Goal: Task Accomplishment & Management: Manage account settings

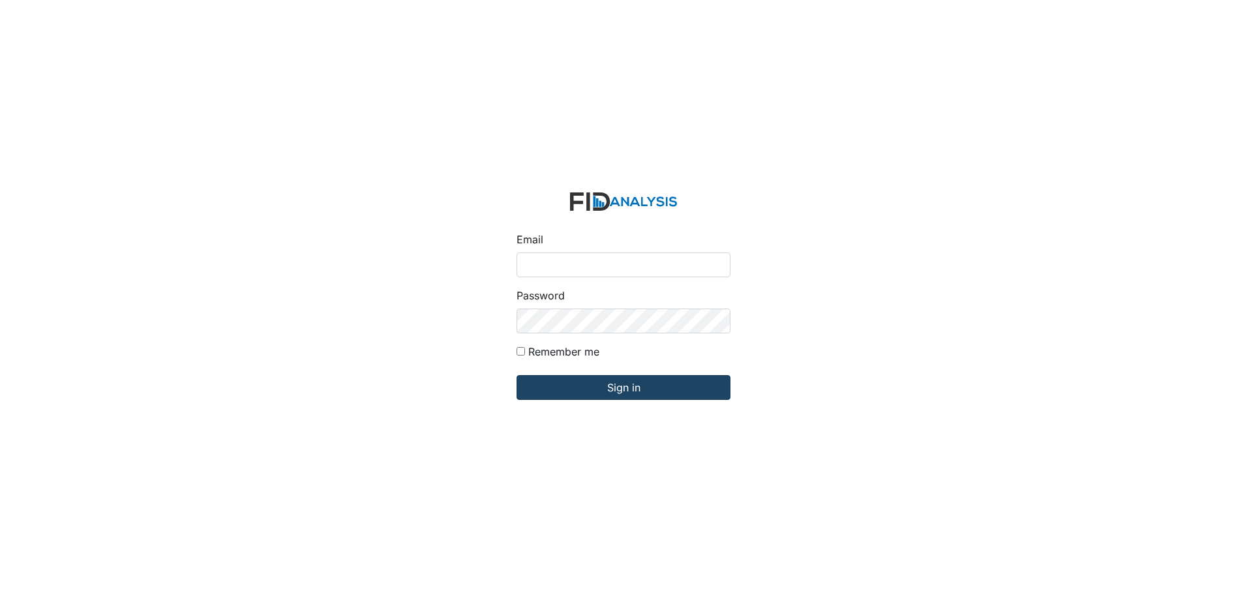
type input "spowell@lifeincorporated.com"
click at [562, 383] on input "Sign in" at bounding box center [624, 387] width 214 height 25
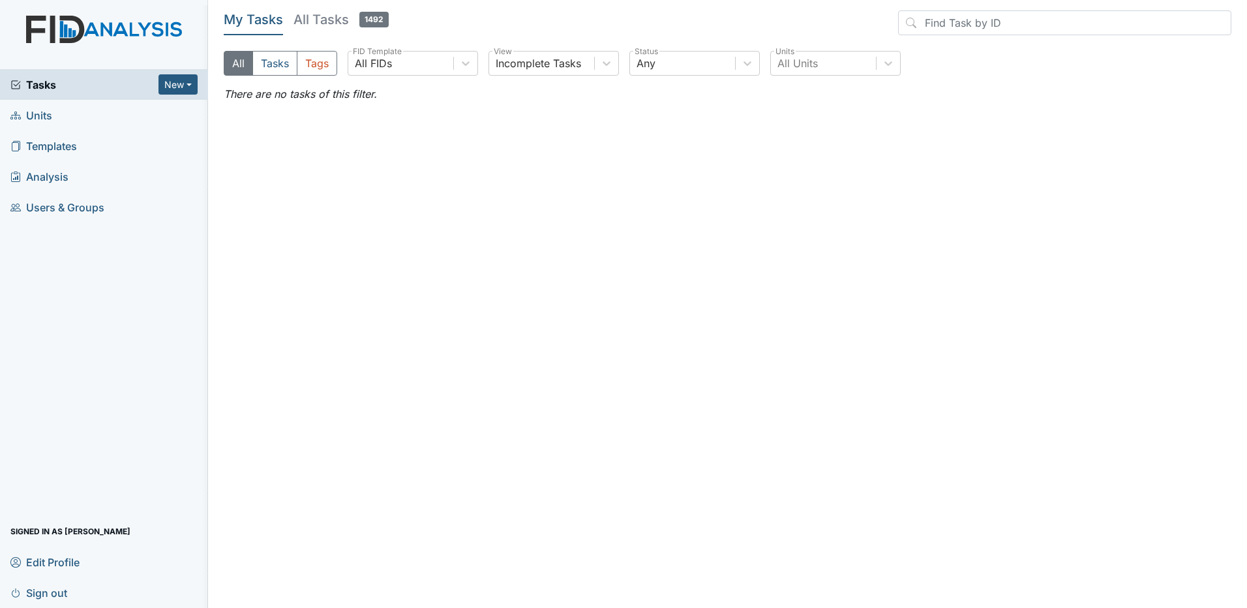
click at [308, 19] on h5 "All Tasks 1492" at bounding box center [341, 19] width 95 height 18
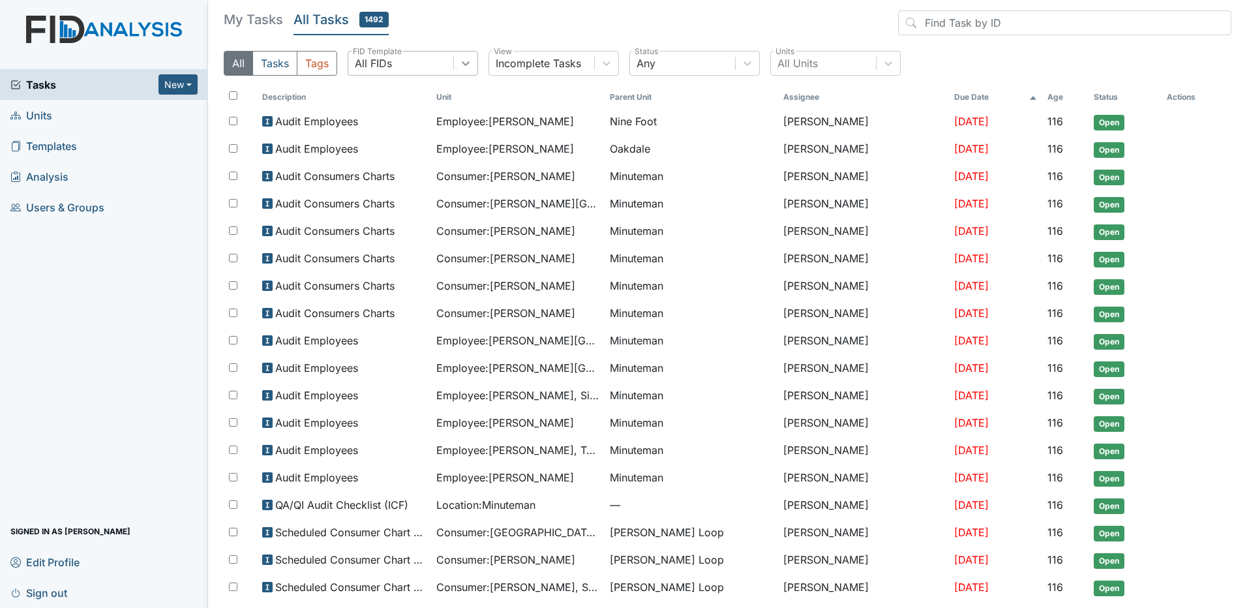
click at [463, 59] on icon at bounding box center [465, 63] width 13 height 13
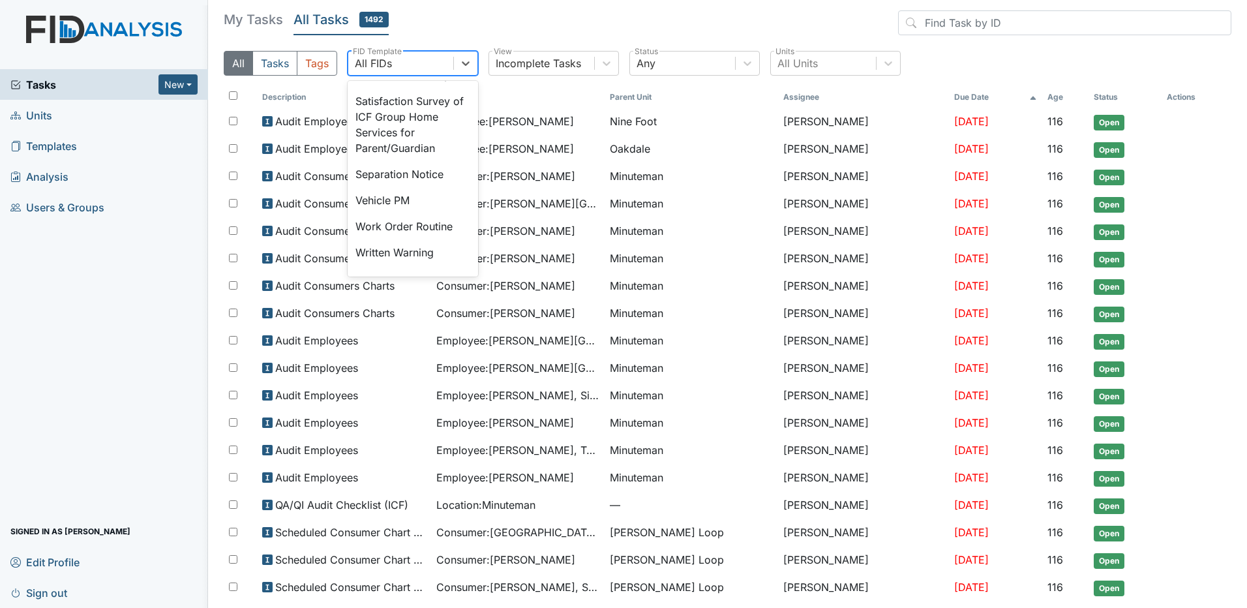
scroll to position [522, 0]
click at [438, 186] on div "Separation Notice" at bounding box center [413, 173] width 130 height 26
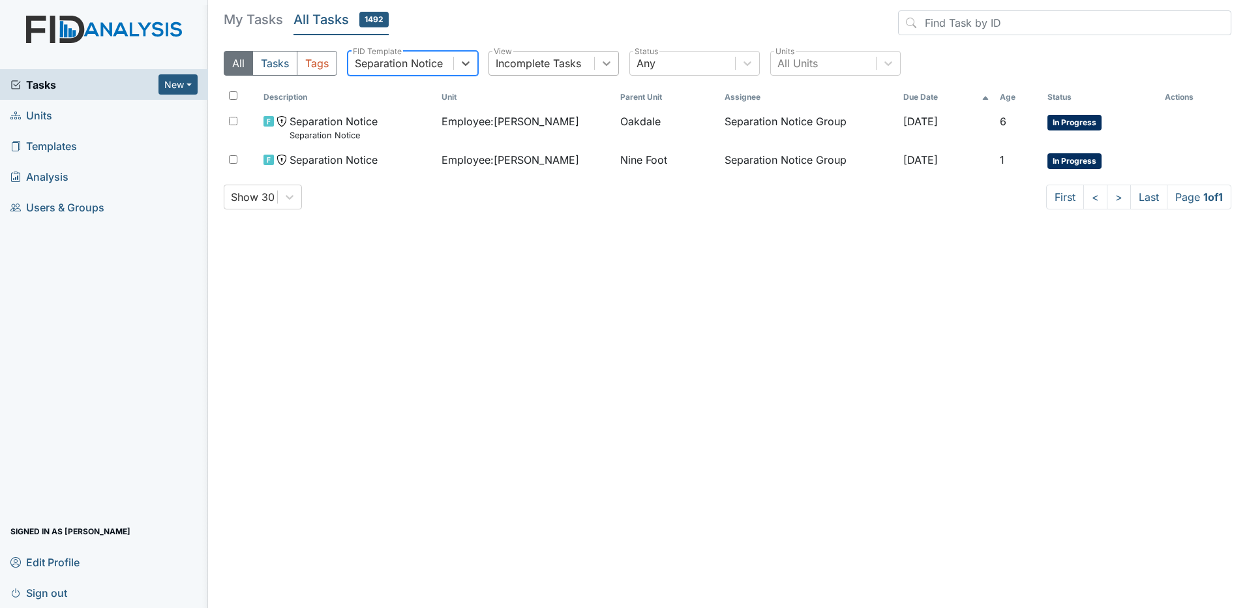
click at [595, 65] on div at bounding box center [606, 63] width 23 height 23
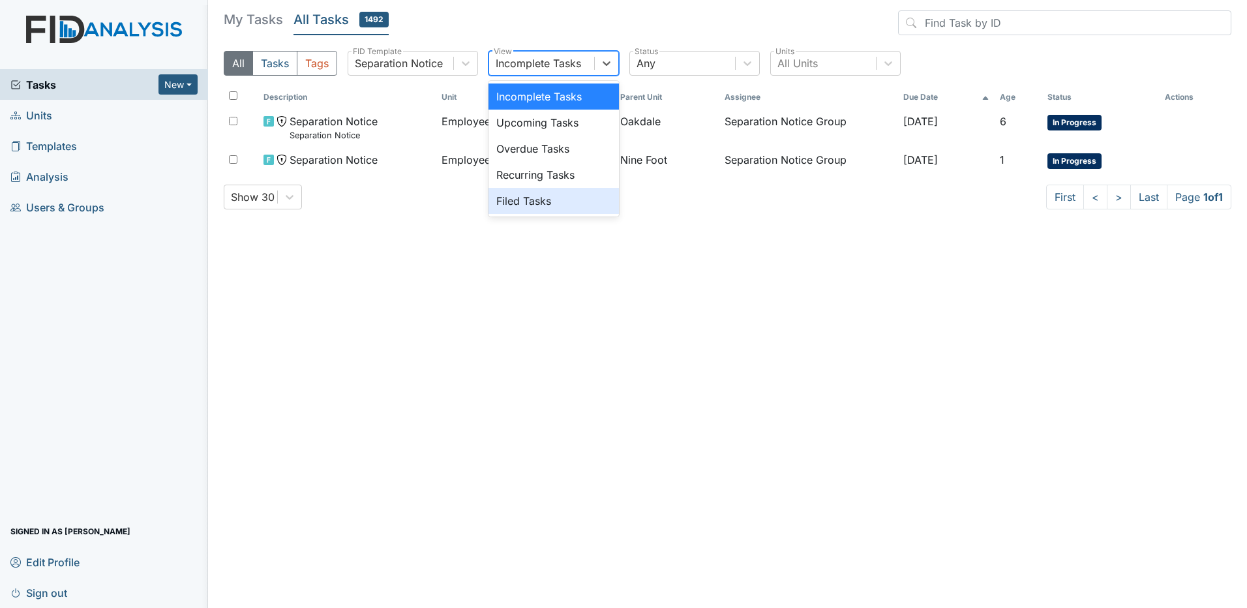
click at [526, 198] on div "Filed Tasks" at bounding box center [554, 201] width 130 height 26
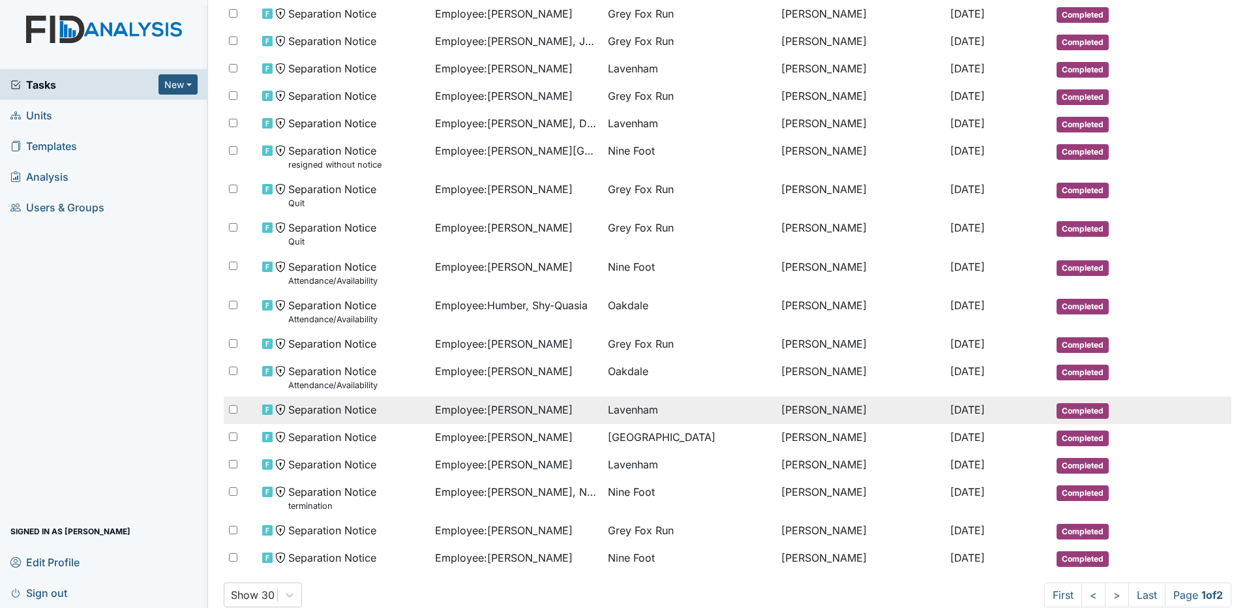
scroll to position [580, 0]
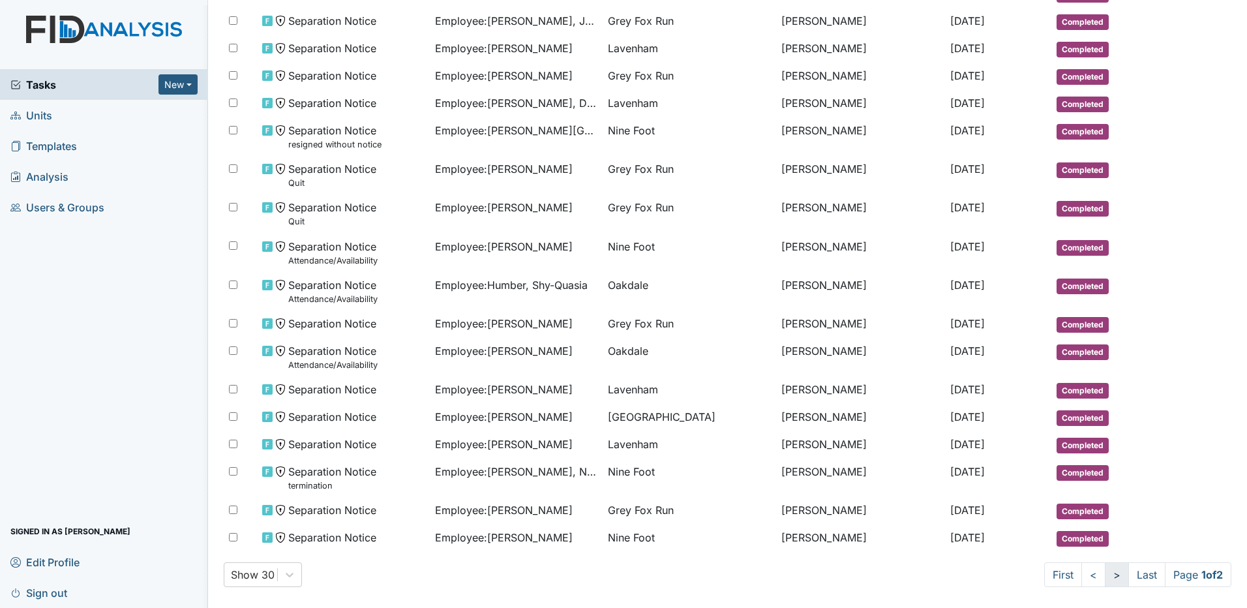
click at [1105, 581] on link ">" at bounding box center [1117, 574] width 24 height 25
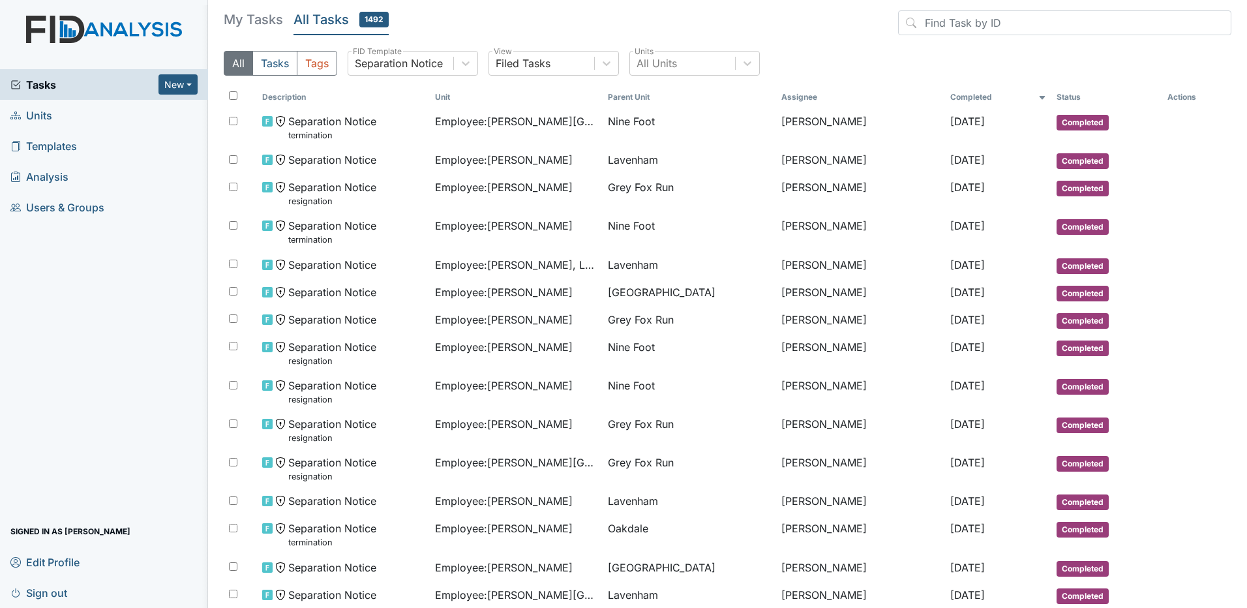
click at [265, 15] on h5 "My Tasks" at bounding box center [253, 19] width 59 height 18
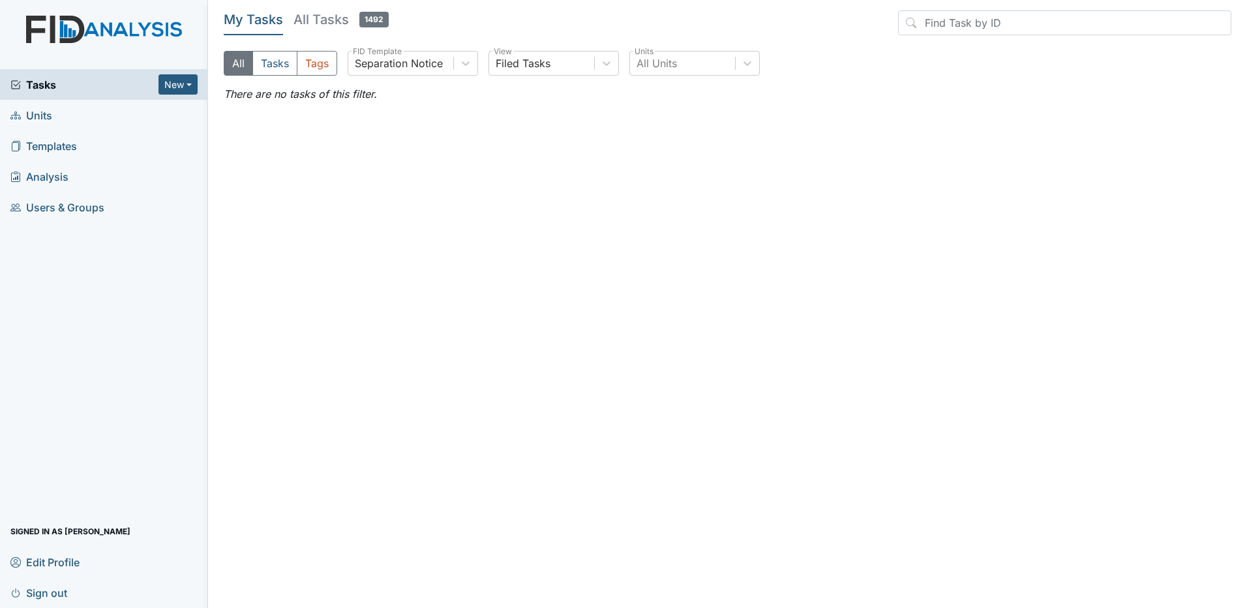
click at [51, 596] on span "Sign out" at bounding box center [38, 592] width 57 height 20
